Goal: Book appointment/travel/reservation

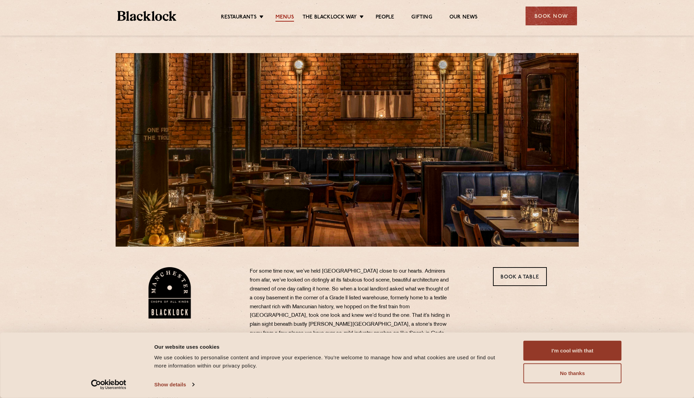
click at [285, 14] on link "Menus" at bounding box center [284, 18] width 19 height 8
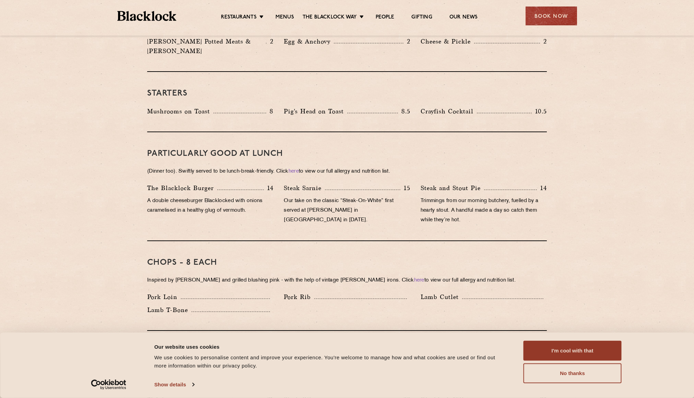
scroll to position [137, 0]
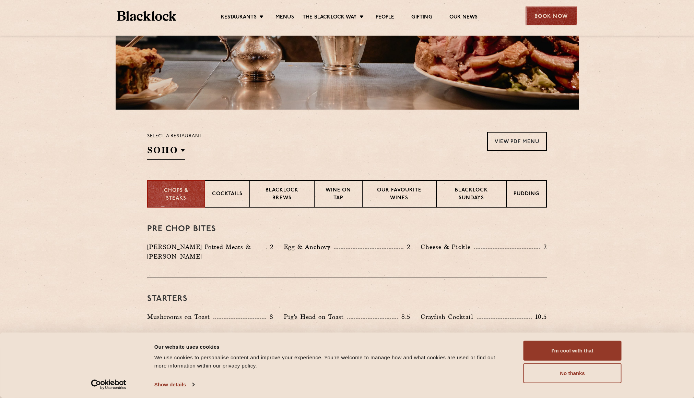
click at [541, 12] on div "Book Now" at bounding box center [550, 16] width 51 height 19
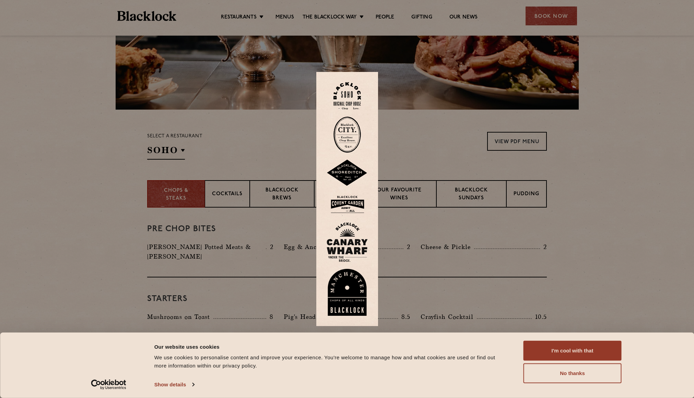
click at [345, 287] on img at bounding box center [346, 292] width 41 height 47
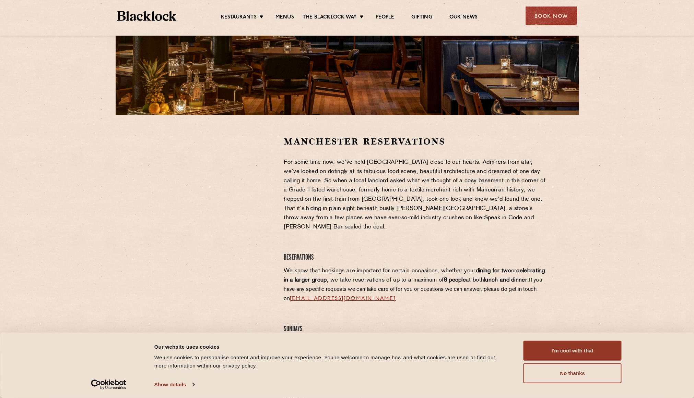
scroll to position [137, 0]
